Goal: Task Accomplishment & Management: Complete application form

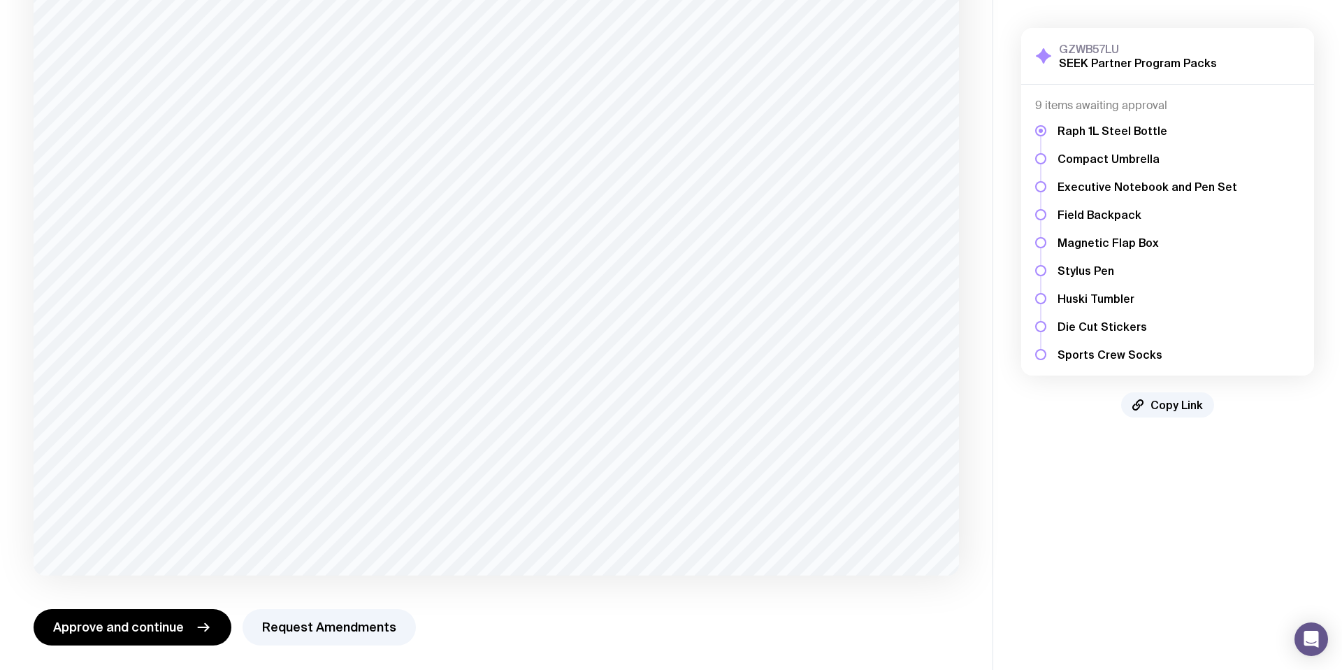
scroll to position [179, 0]
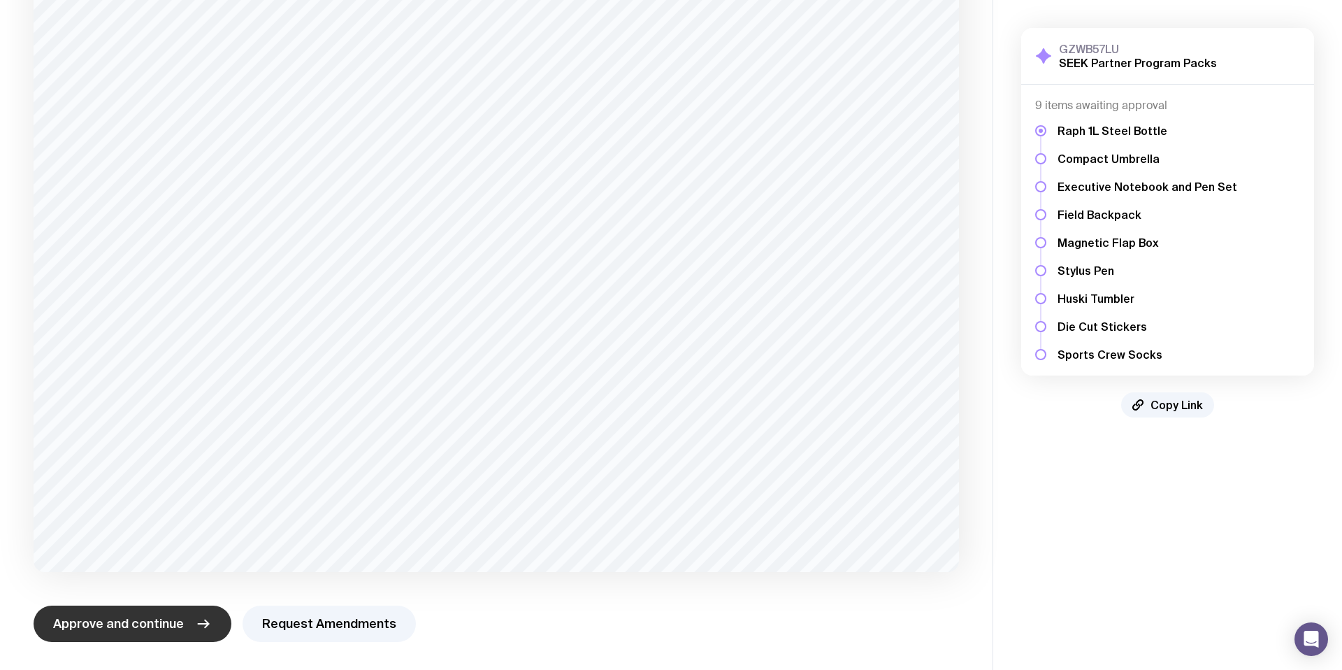
click at [173, 625] on span "Approve and continue" at bounding box center [118, 623] width 131 height 17
click at [150, 623] on span "Approve and continue" at bounding box center [118, 623] width 131 height 17
click at [135, 622] on span "Approve and continue" at bounding box center [118, 623] width 131 height 17
click at [138, 629] on span "Approve and continue" at bounding box center [118, 623] width 131 height 17
click at [137, 626] on span "Approve and continue" at bounding box center [118, 623] width 131 height 17
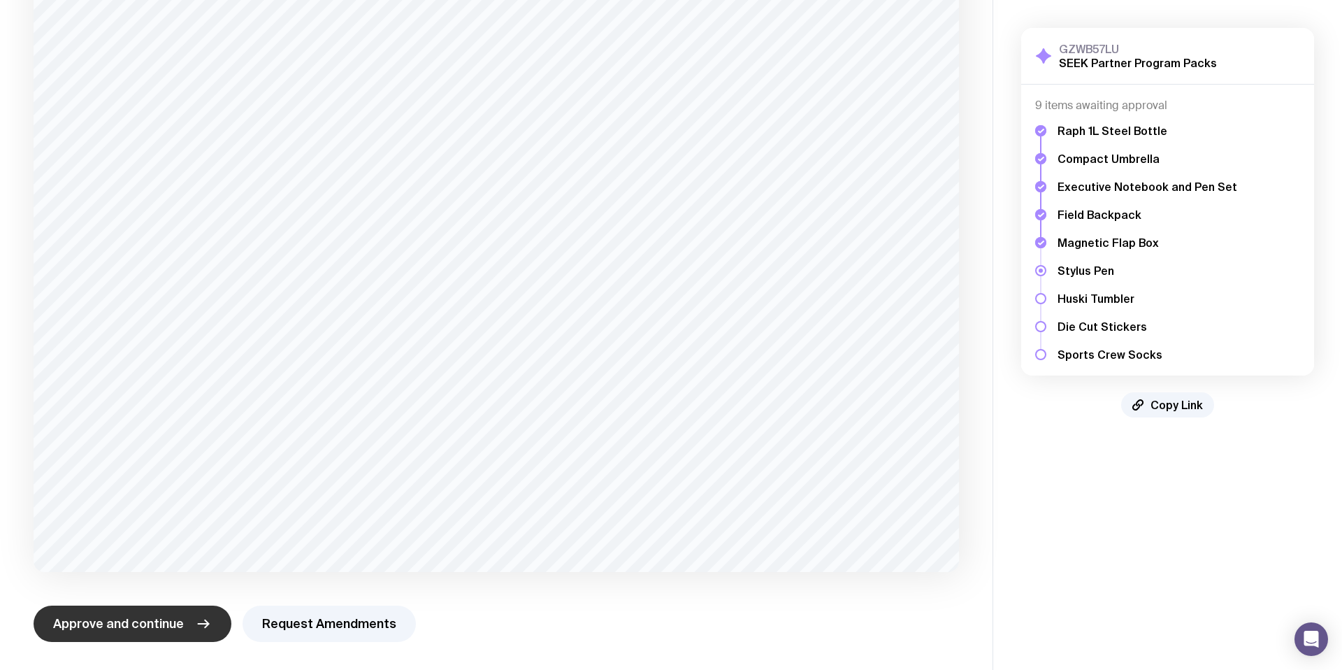
click at [152, 625] on span "Approve and continue" at bounding box center [118, 623] width 131 height 17
click at [173, 627] on span "Approve and continue" at bounding box center [118, 623] width 131 height 17
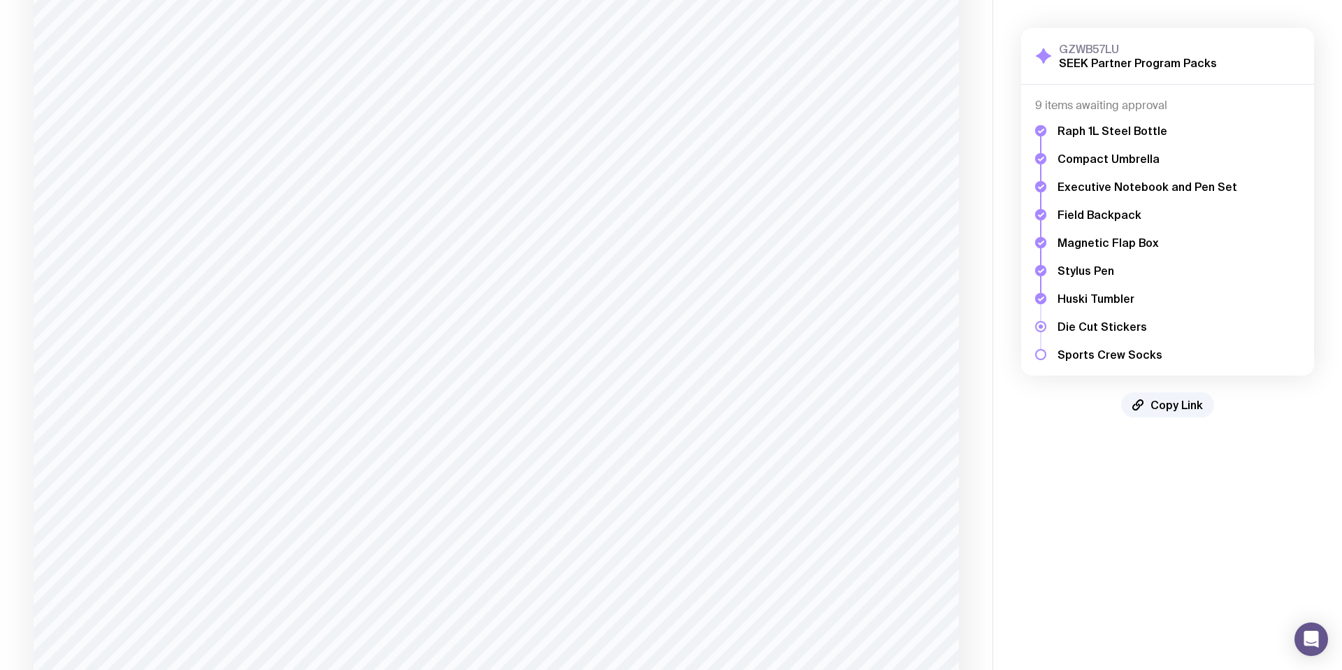
scroll to position [833, 0]
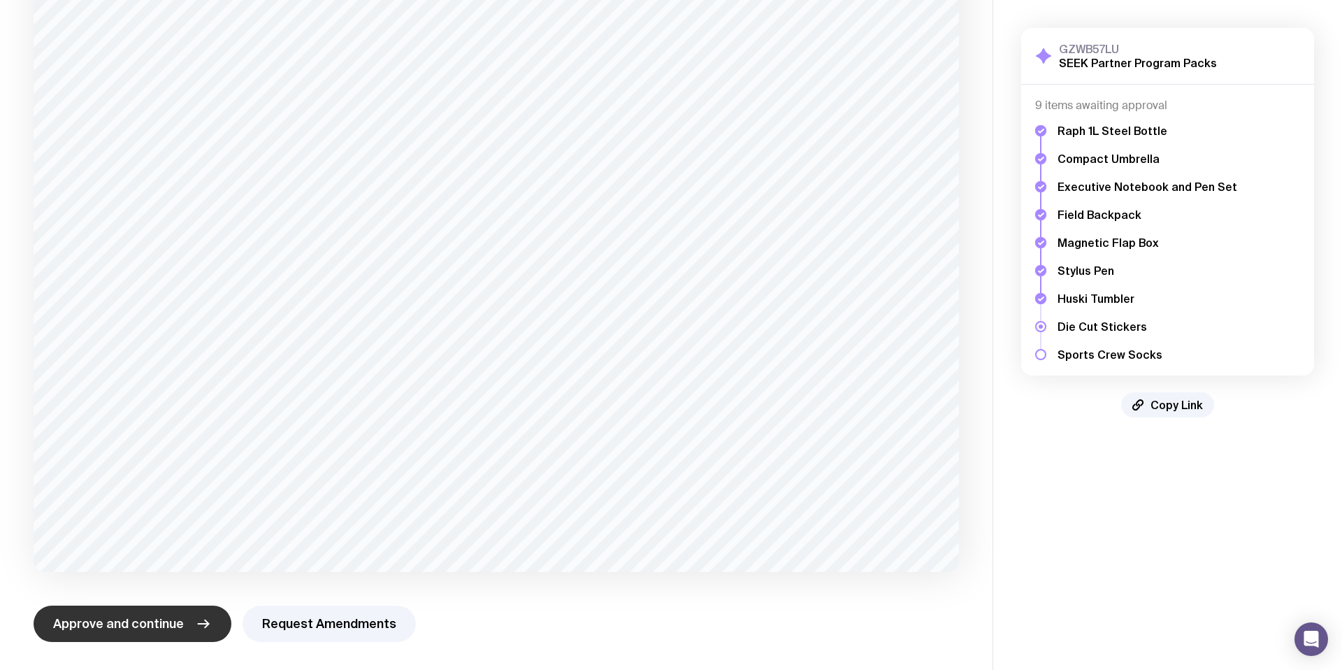
click at [146, 629] on span "Approve and continue" at bounding box center [118, 623] width 131 height 17
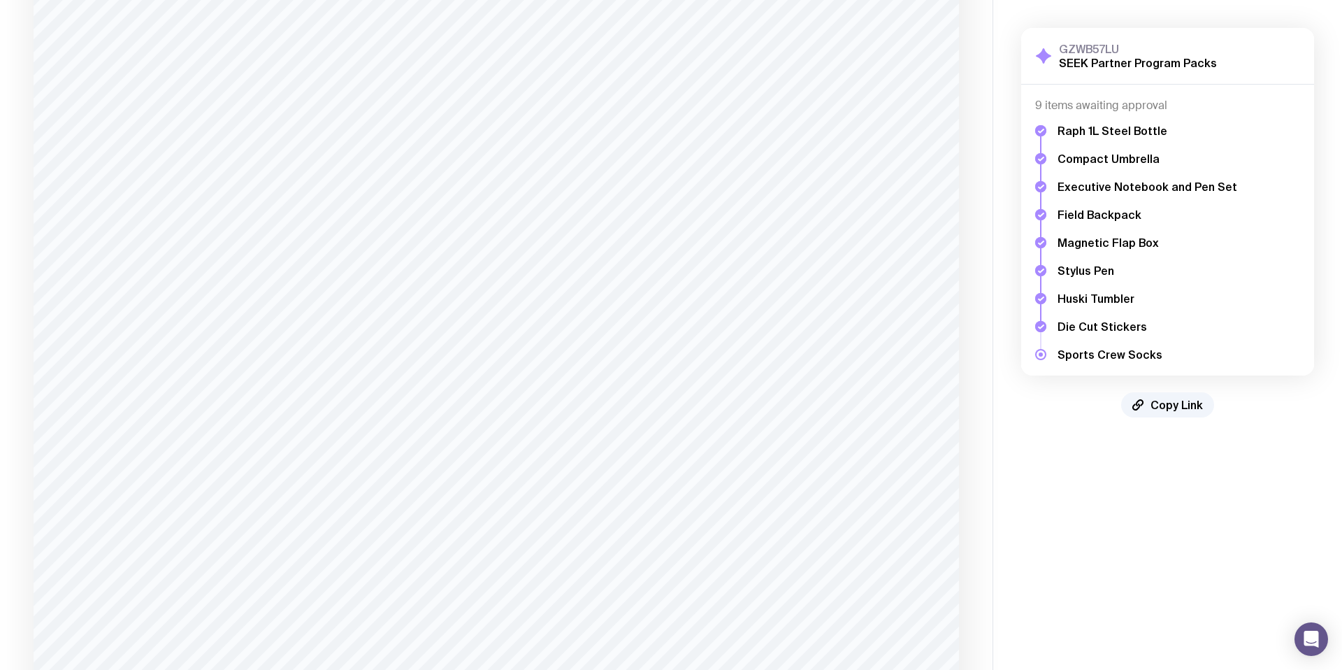
scroll to position [2295, 0]
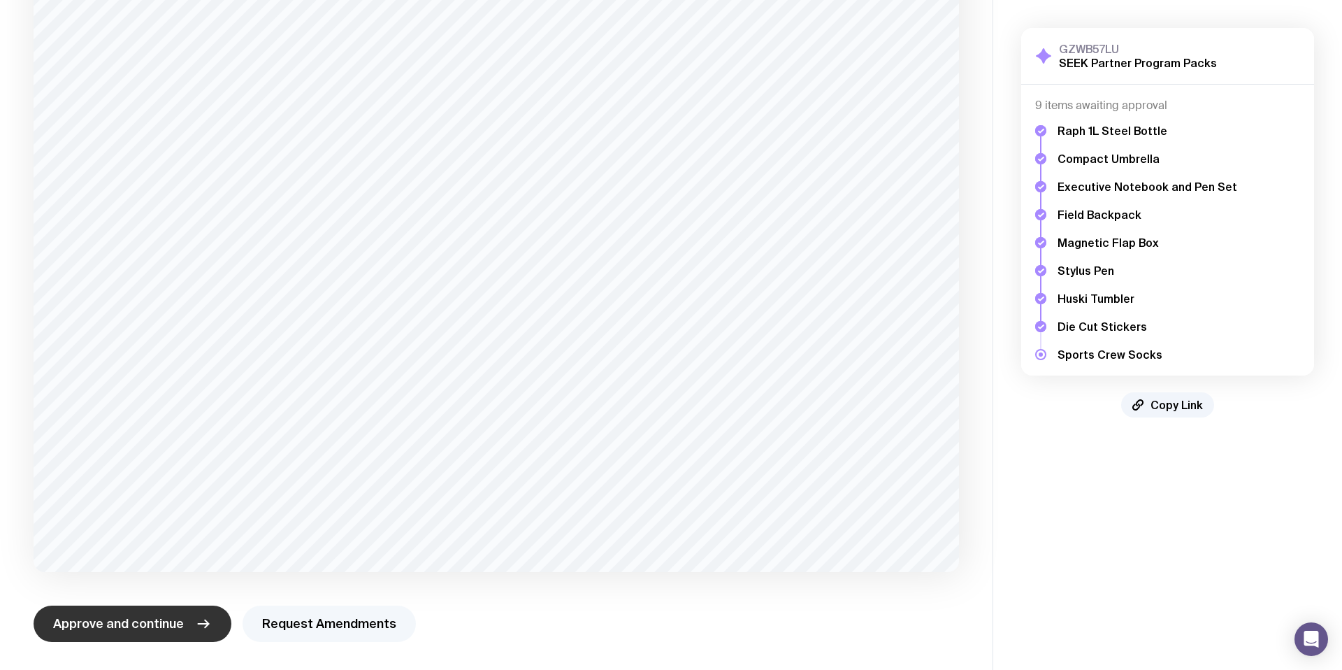
click at [319, 626] on button "Request Amendments" at bounding box center [329, 624] width 173 height 36
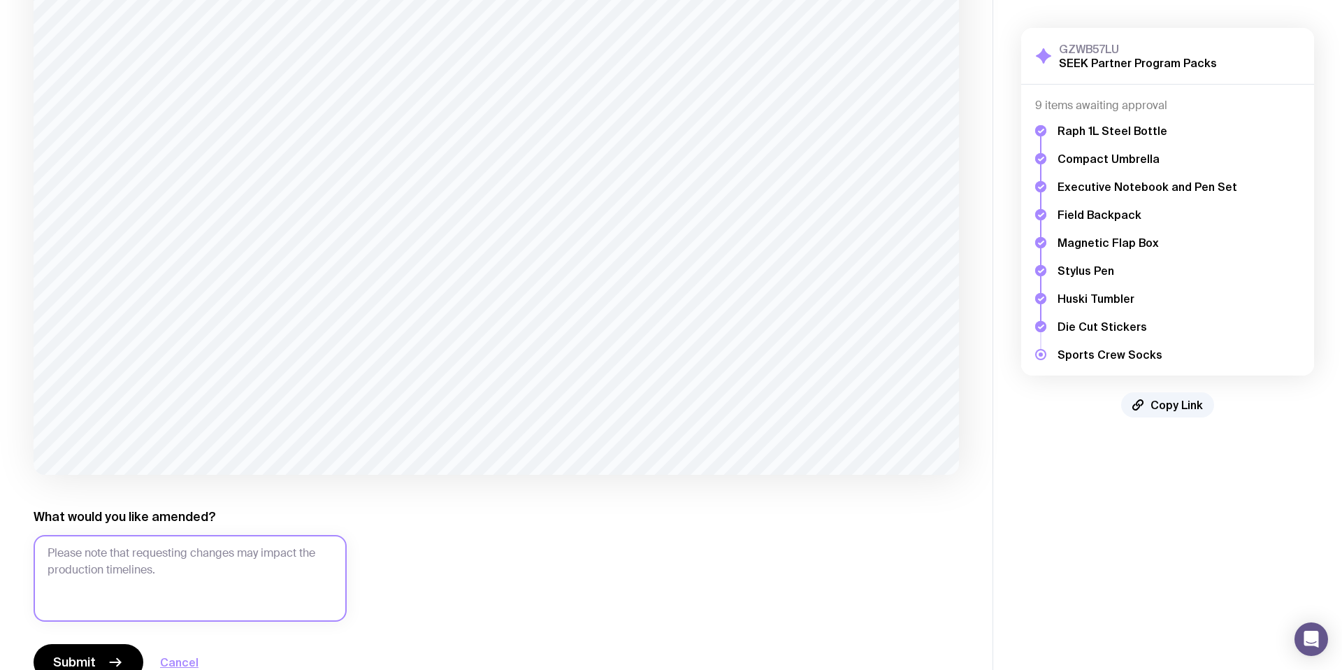
scroll to position [2431, 0]
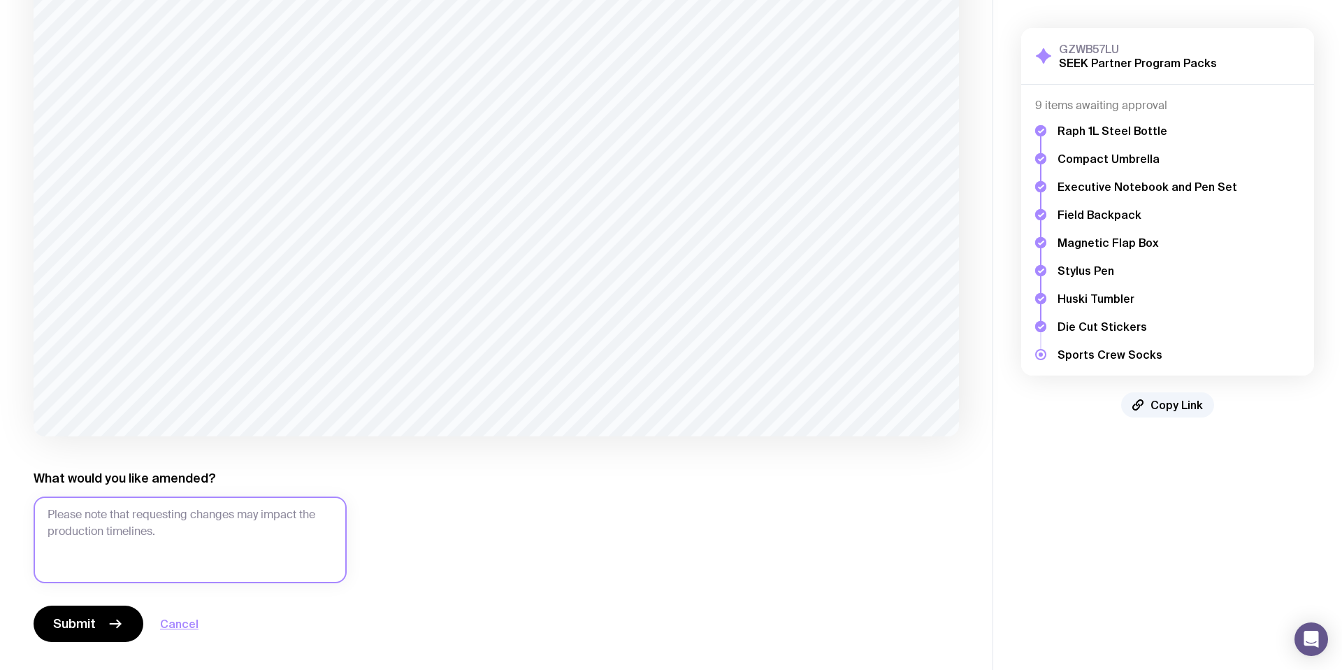
click at [238, 546] on textarea "What would you like amended?" at bounding box center [190, 539] width 313 height 87
type textarea "h"
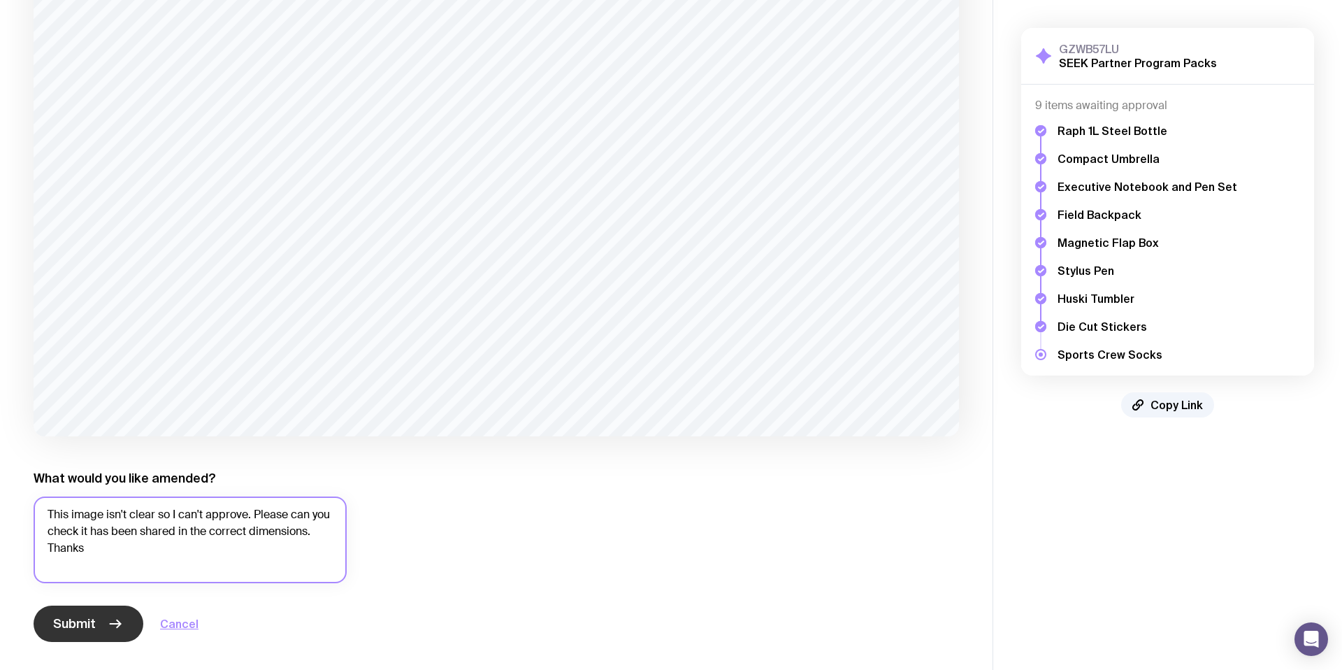
type textarea "This image isn't clear so I can't approve. Please can you check it has been sha…"
click at [103, 627] on button "Submit" at bounding box center [89, 624] width 110 height 36
